Goal: Find specific page/section: Find specific page/section

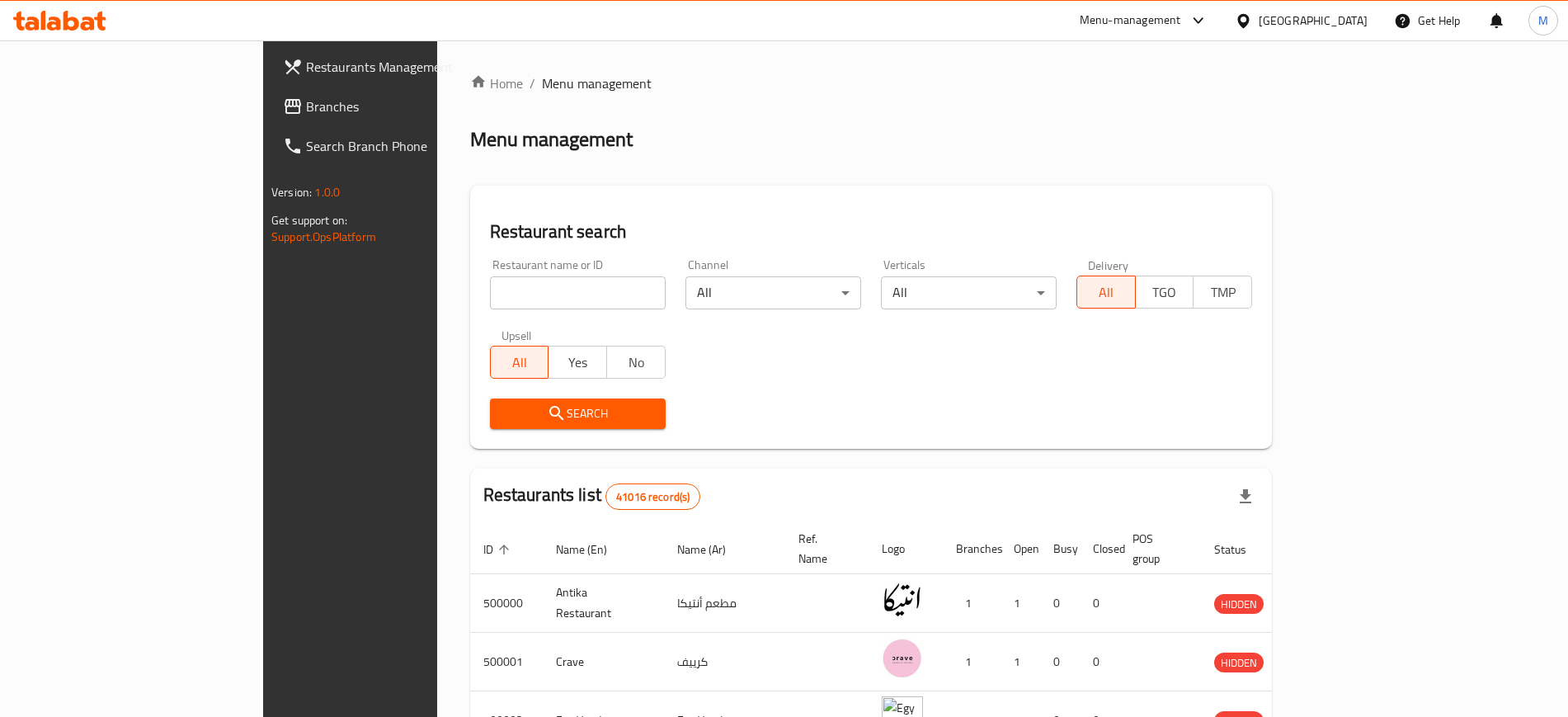
click at [501, 297] on input "search" at bounding box center [577, 293] width 175 height 33
click button "Search" at bounding box center [577, 413] width 175 height 31
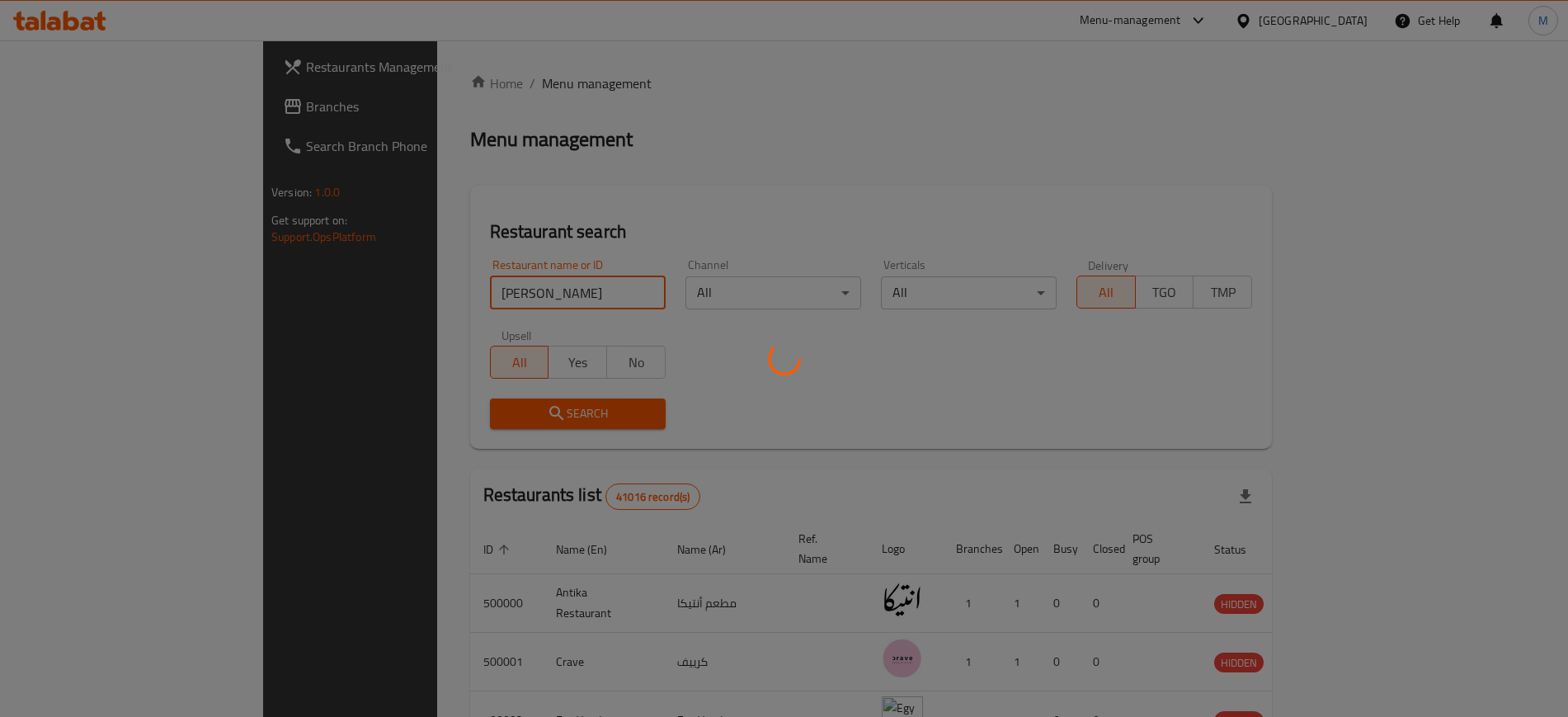
click button "Search" at bounding box center [577, 413] width 175 height 31
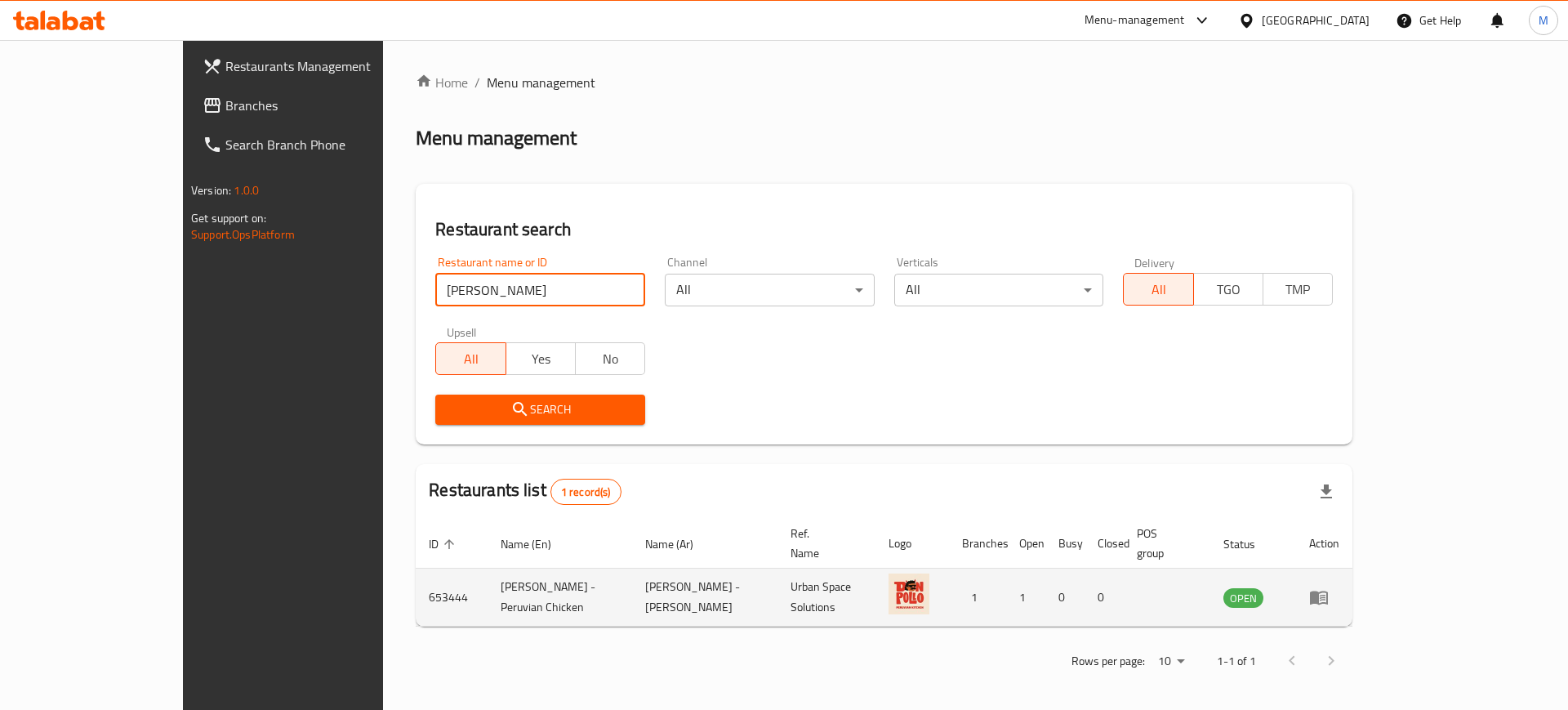
click at [488, 578] on td "[PERSON_NAME] - Peruvian Chicken" at bounding box center [560, 597] width 144 height 58
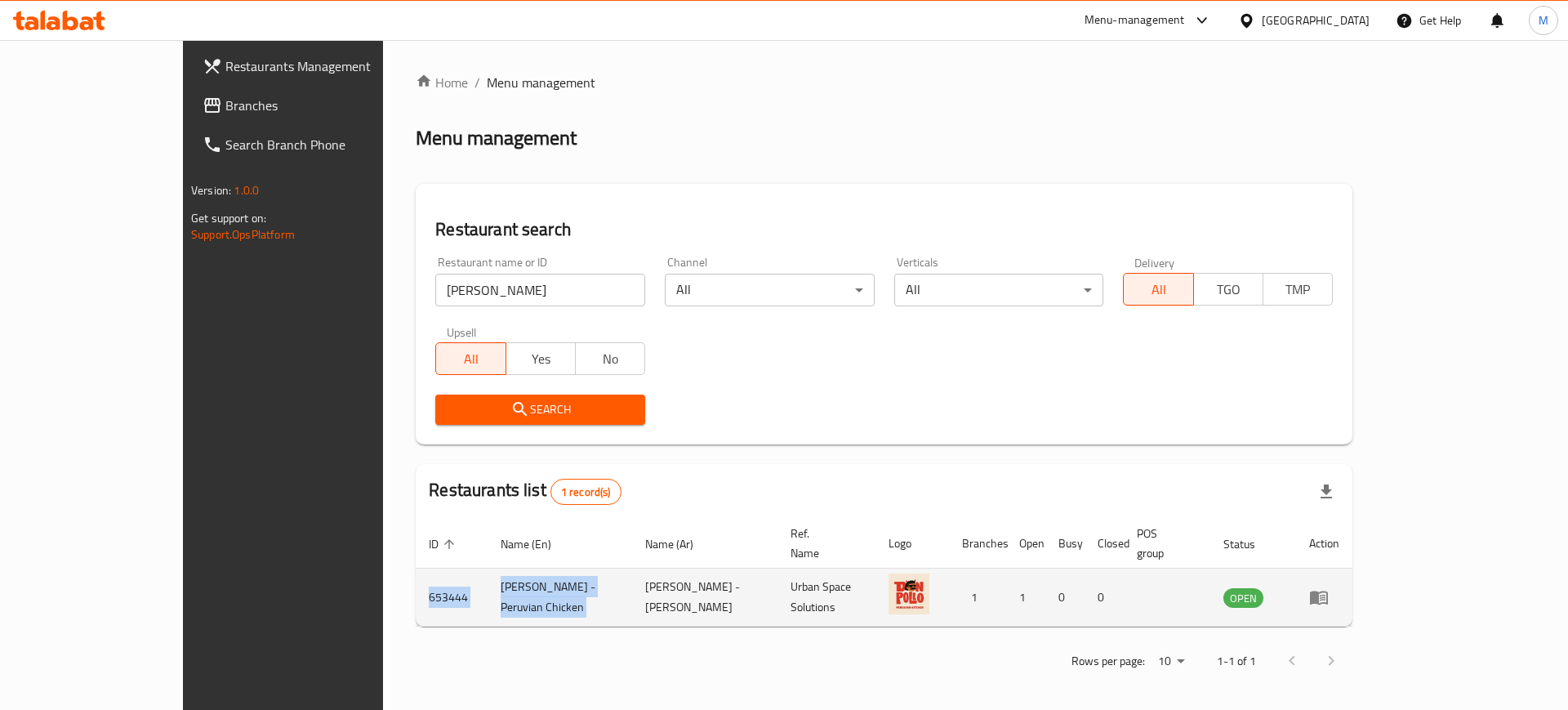
drag, startPoint x: 469, startPoint y: 578, endPoint x: 345, endPoint y: 581, distance: 124.0
click at [415, 581] on tr "653444 [PERSON_NAME] - Peruvian Chicken دون بولو - تشيكن بروفيان Urban Space So…" at bounding box center [883, 597] width 937 height 58
copy tr "653444 [PERSON_NAME] - Peruvian Chicken"
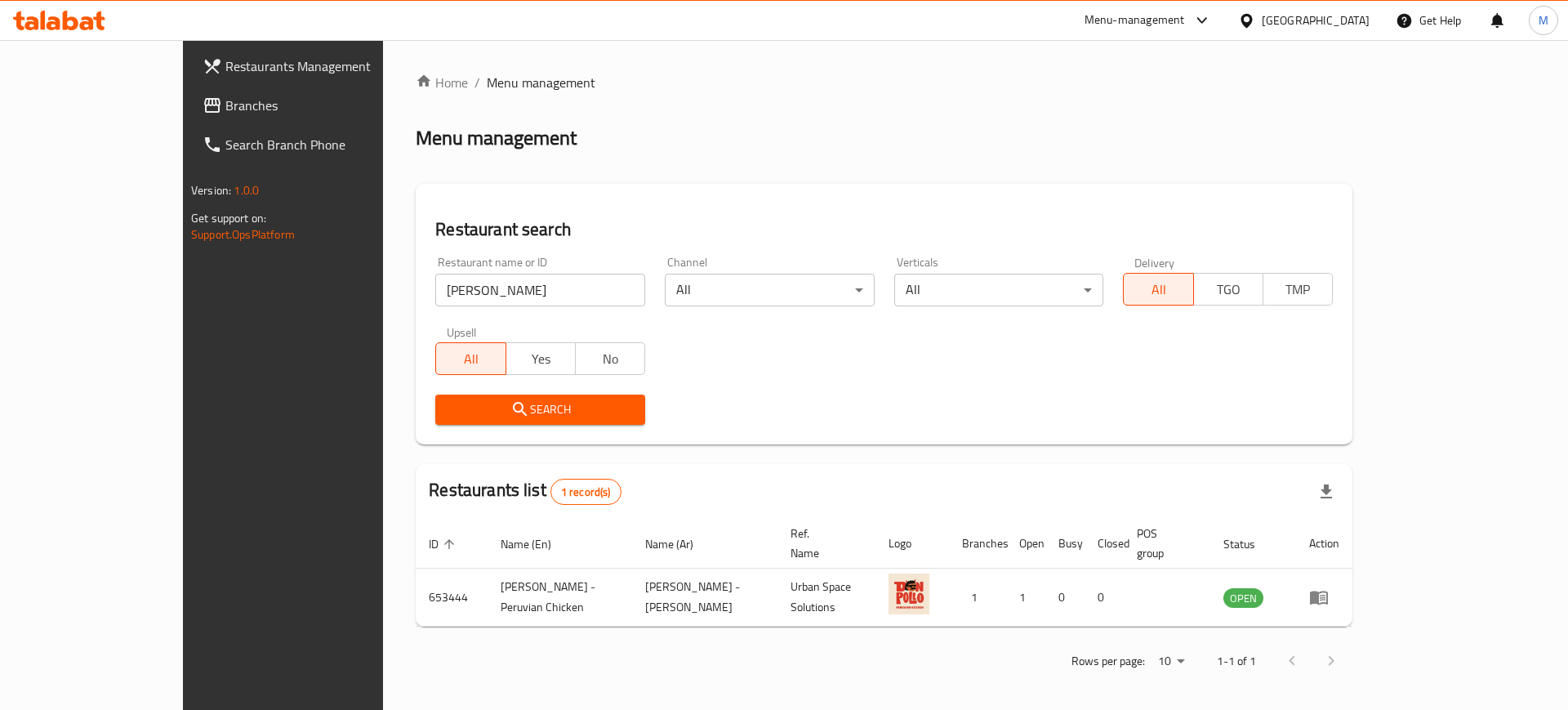
click at [496, 314] on div "Restaurant name or ID [PERSON_NAME] Restaurant name or ID" at bounding box center [541, 282] width 230 height 69
click at [514, 289] on input "[PERSON_NAME]" at bounding box center [540, 290] width 210 height 33
paste input "[PERSON_NAME]"
click button "Search" at bounding box center [540, 409] width 210 height 30
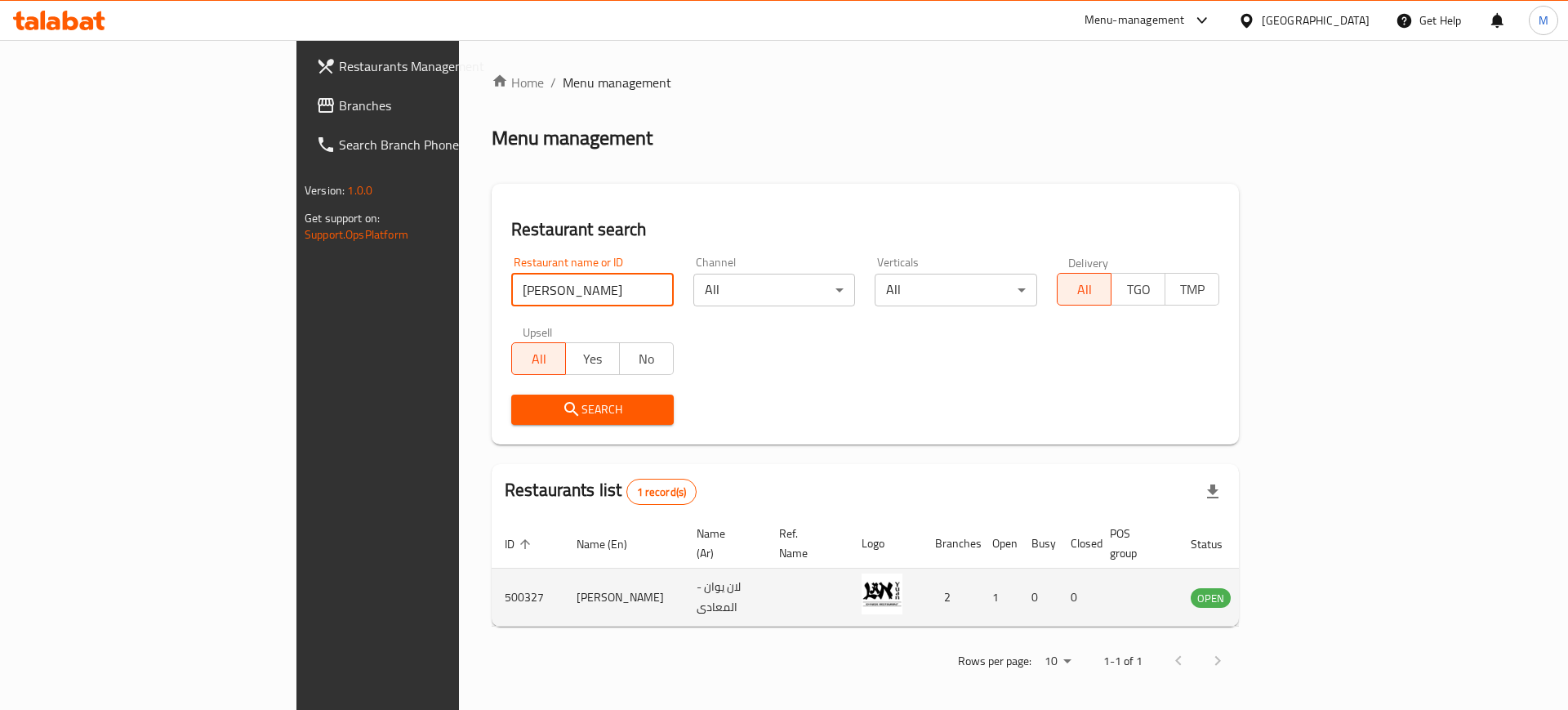
click at [491, 579] on td "500327" at bounding box center [527, 597] width 72 height 58
copy td "500327"
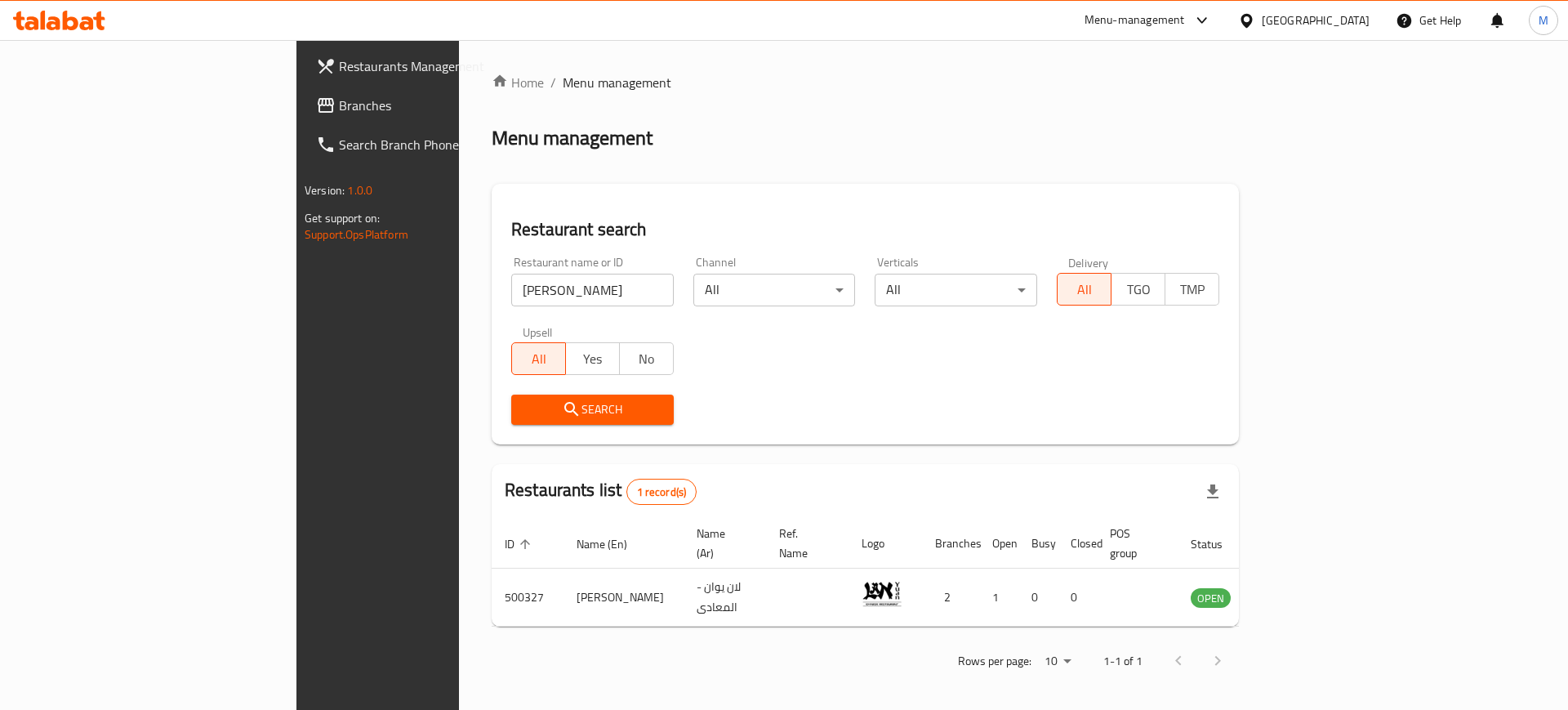
click at [502, 307] on div "Restaurant name or ID Lan Yuan Restaurant name or ID" at bounding box center [592, 282] width 182 height 69
click at [511, 292] on input "[PERSON_NAME]" at bounding box center [592, 290] width 162 height 33
paste input "abou shakra res"
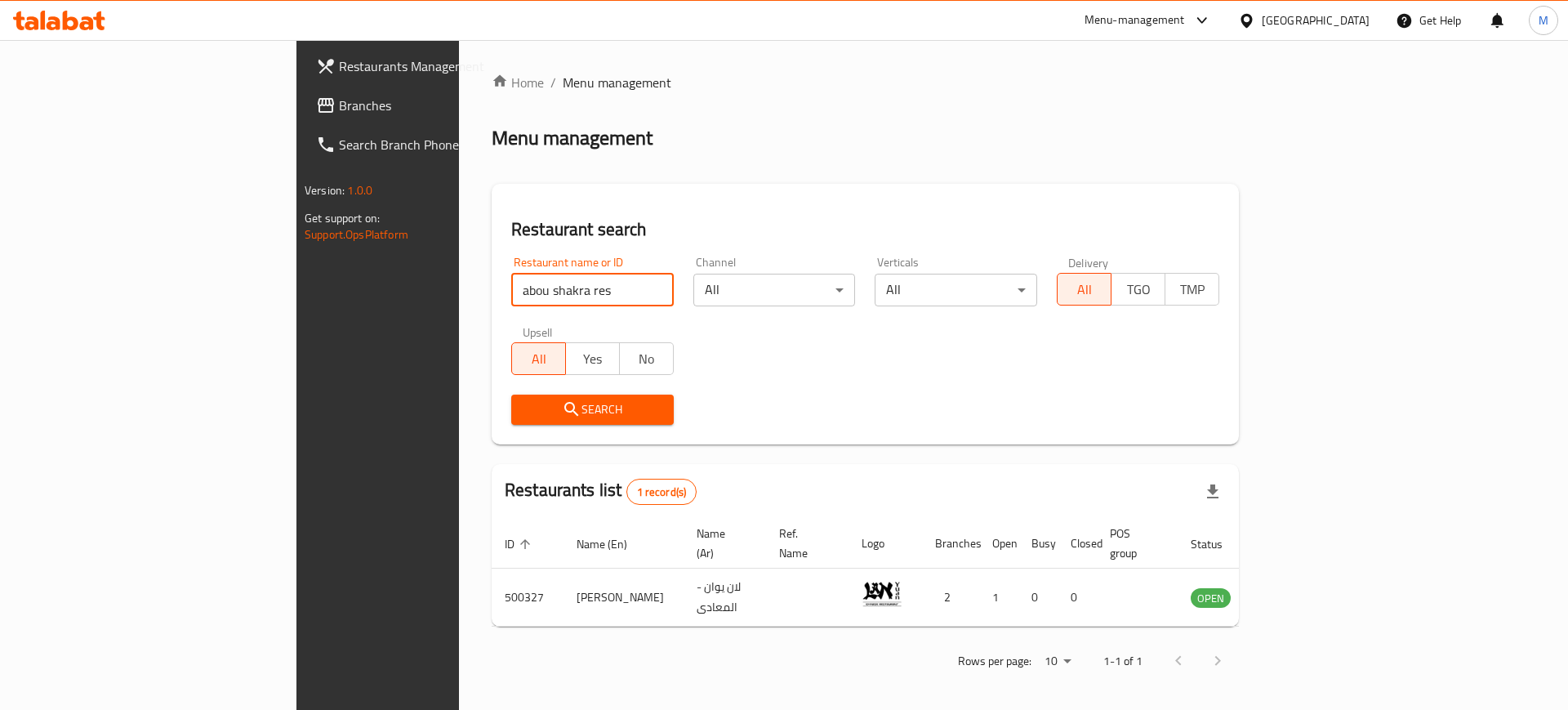
type input "abou shakra res"
click button "Search" at bounding box center [592, 409] width 162 height 30
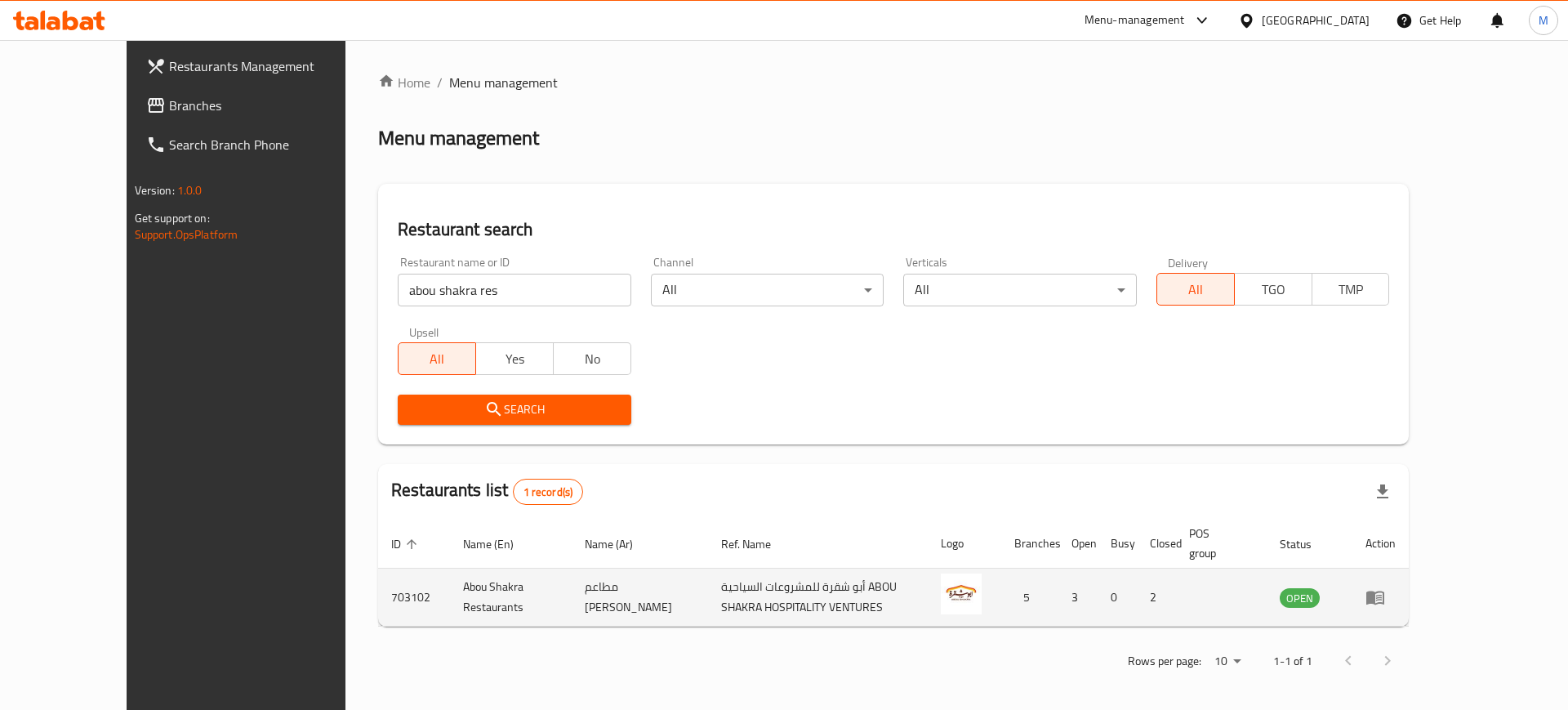
click at [450, 574] on td "Abou Shakra Restaurants" at bounding box center [510, 597] width 122 height 58
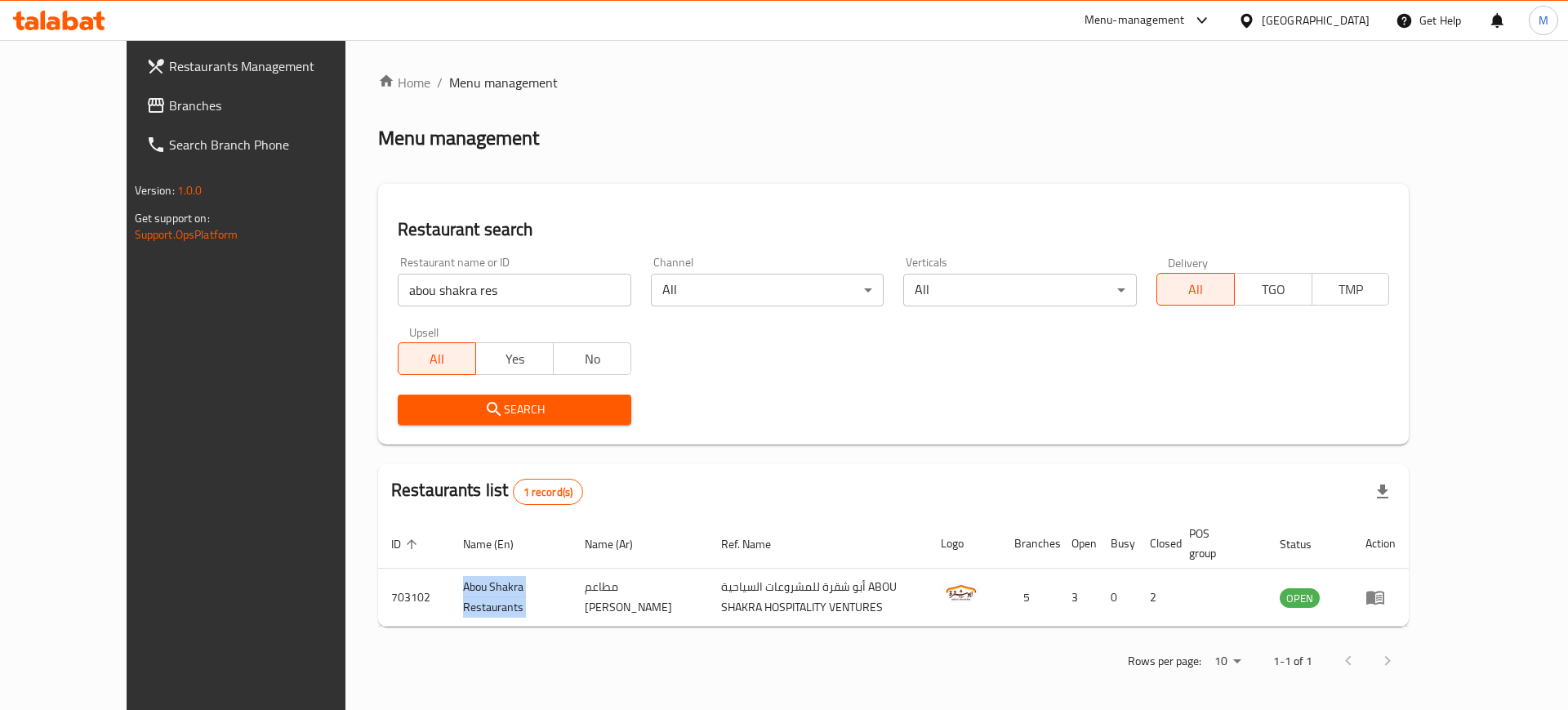
drag, startPoint x: 410, startPoint y: 574, endPoint x: 419, endPoint y: 548, distance: 27.5
click at [419, 548] on table "ID sorted ascending Name (En) Name (Ar) Ref. Name Logo Branches Open Busy Close…" at bounding box center [894, 573] width 1031 height 108
copy table "Logo Branches Open Busy Closed POS group Status Action 703102 Abou Shakra Resta…"
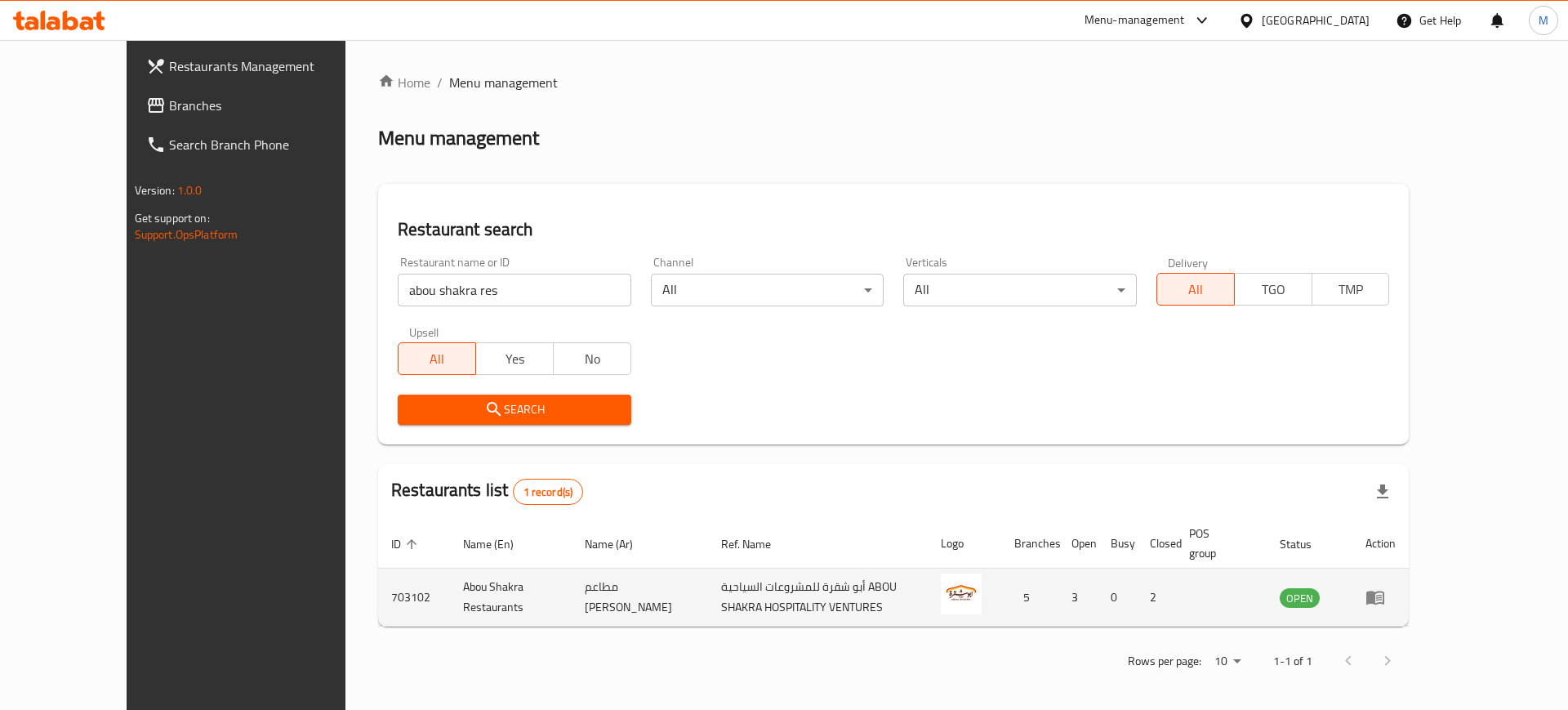
click at [378, 580] on td "703102" at bounding box center [414, 597] width 72 height 58
copy td "703102"
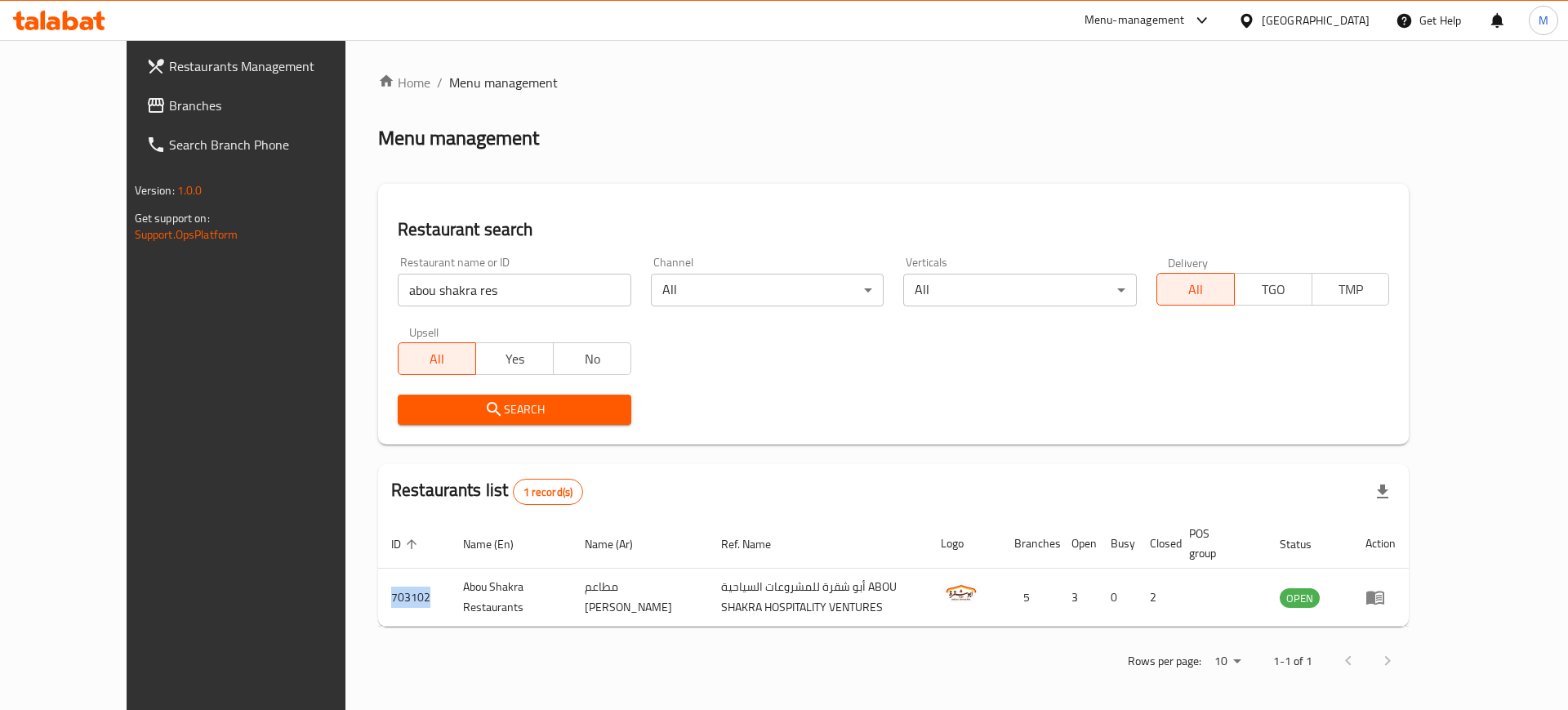
click at [1212, 22] on icon at bounding box center [1202, 20] width 20 height 20
click at [1194, 177] on div "Restaurant-Management" at bounding box center [1125, 181] width 155 height 38
